Goal: Transaction & Acquisition: Purchase product/service

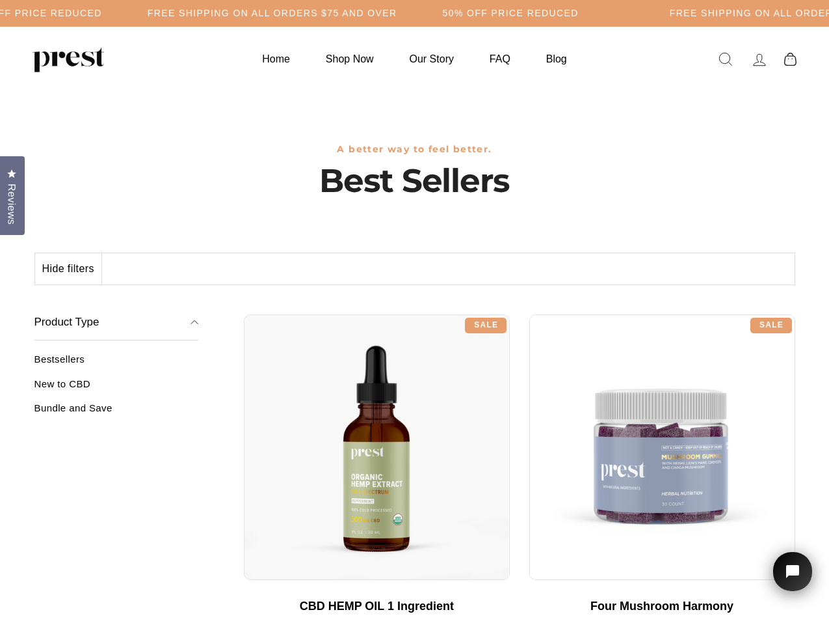
click at [414, 312] on div "**********" at bounding box center [520, 309] width 552 height 10
click at [397, 13] on h5 "Free Shipping on all orders $75 and over" at bounding box center [273, 13] width 250 height 11
click at [69, 269] on button "Hide filters" at bounding box center [68, 268] width 67 height 31
click at [244, 388] on div at bounding box center [377, 447] width 266 height 266
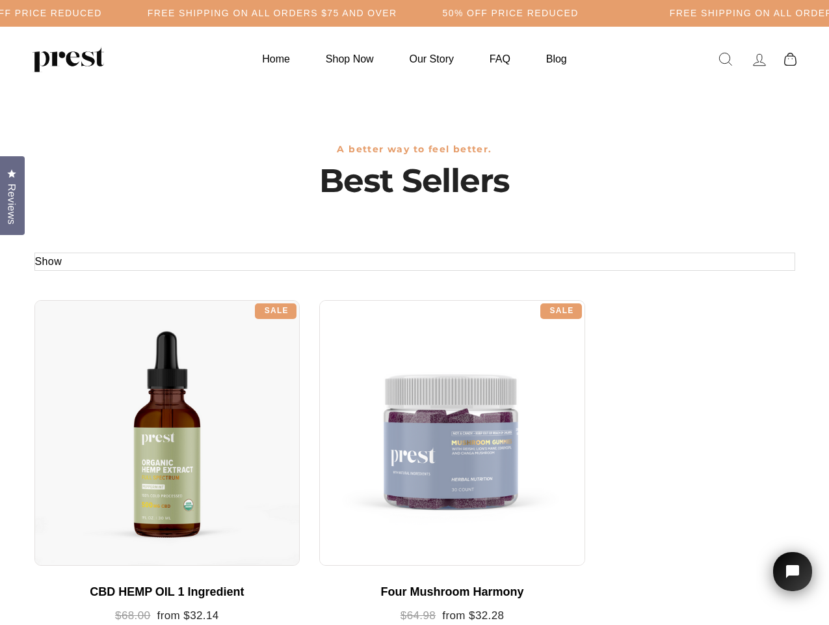
click at [116, 412] on div at bounding box center [167, 433] width 266 height 266
click at [12, 194] on span "Reviews" at bounding box center [11, 203] width 17 height 41
click at [793, 571] on icon "Open chat widget" at bounding box center [800, 571] width 20 height 20
